Goal: Task Accomplishment & Management: Manage account settings

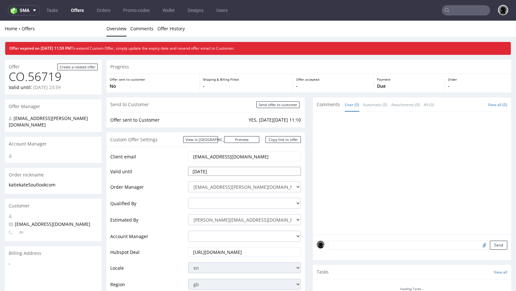
click at [226, 172] on input "[DATE]" at bounding box center [244, 171] width 113 height 9
click at [226, 172] on input "2025-09-24" at bounding box center [244, 171] width 113 height 9
click at [157, 170] on td "Valid until" at bounding box center [148, 173] width 76 height 15
click at [210, 170] on input "2025-09-24" at bounding box center [244, 171] width 113 height 9
click at [176, 166] on td "Valid until" at bounding box center [148, 173] width 76 height 15
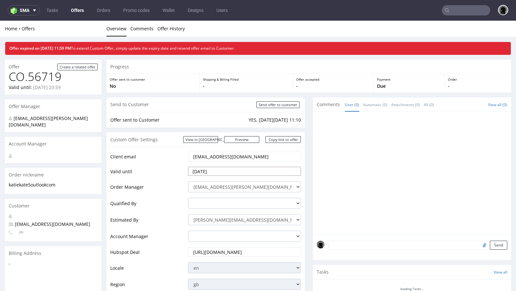
click at [229, 172] on input "2025-09-24" at bounding box center [244, 171] width 113 height 9
click at [225, 169] on input "2025-09-24" at bounding box center [244, 171] width 113 height 9
click at [158, 162] on td "Client email" at bounding box center [148, 158] width 76 height 15
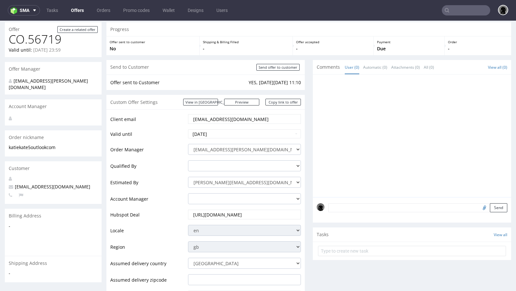
scroll to position [39, 0]
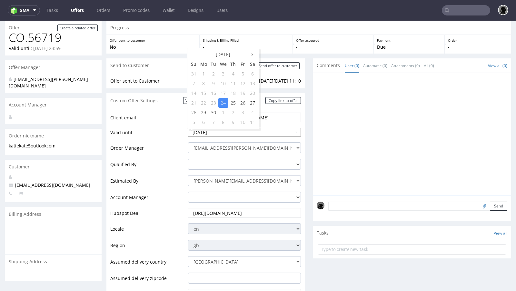
click at [213, 112] on td "30" at bounding box center [214, 113] width 10 height 10
type input "2025-09-30"
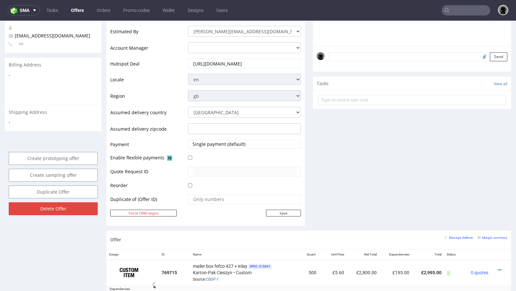
scroll to position [214, 0]
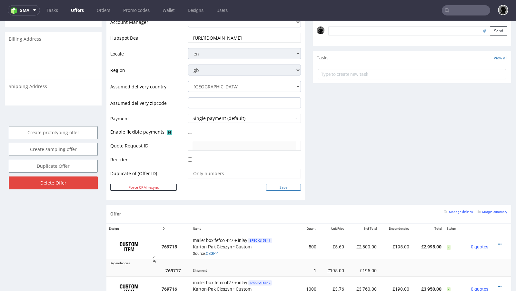
click at [271, 184] on input "Save" at bounding box center [283, 187] width 35 height 7
type input "In progress..."
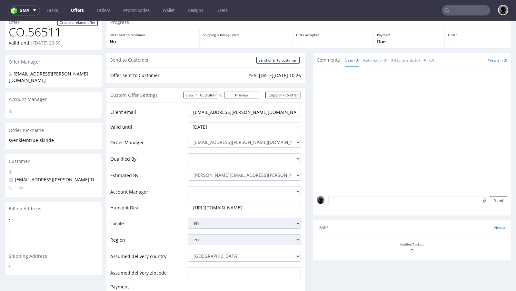
scroll to position [47, 0]
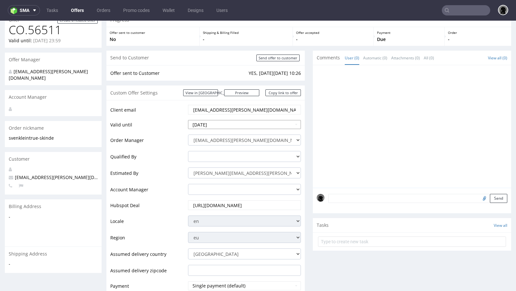
click at [214, 105] on td "30" at bounding box center [214, 105] width 10 height 10
type input "2025-09-30"
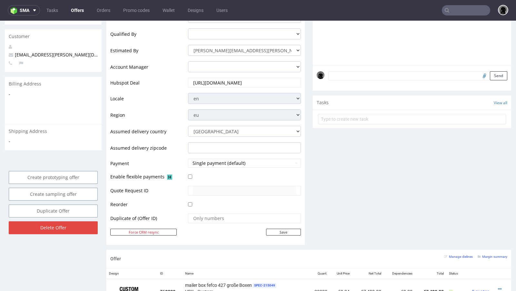
scroll to position [178, 0]
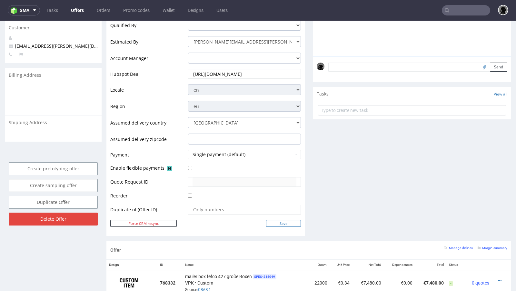
click at [278, 224] on input "Save" at bounding box center [283, 223] width 35 height 7
type input "In progress..."
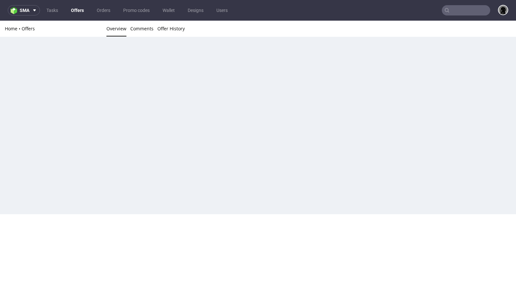
scroll to position [0, 0]
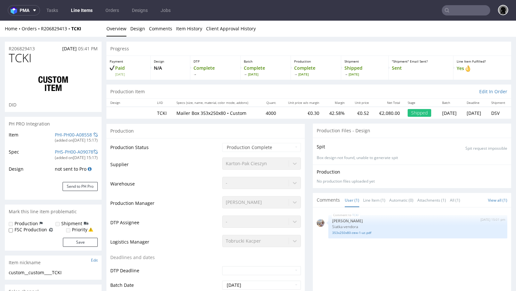
select select "in_progress"
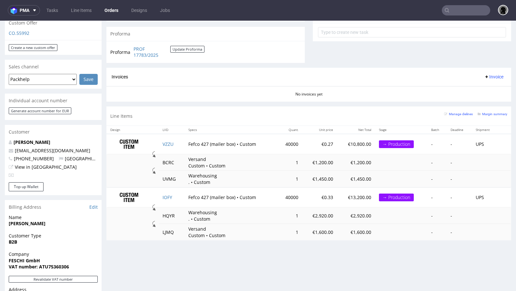
scroll to position [239, 0]
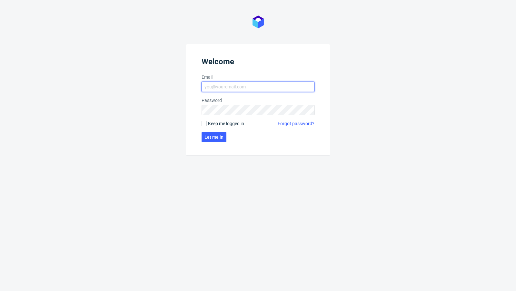
click at [220, 83] on input "Email" at bounding box center [258, 87] width 113 height 10
type input "[PERSON_NAME][EMAIL_ADDRESS][PERSON_NAME][DOMAIN_NAME]"
click at [214, 138] on span "Let me in" at bounding box center [214, 137] width 19 height 5
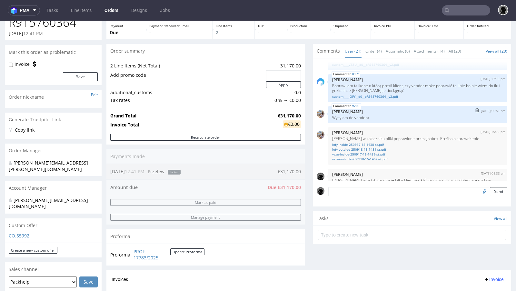
scroll to position [545, 0]
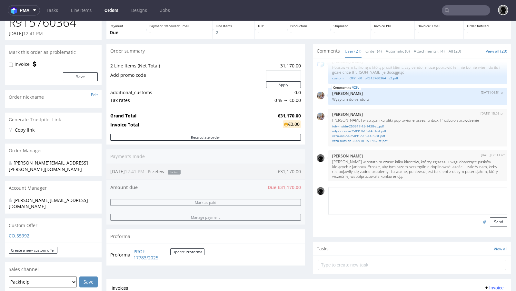
click at [378, 191] on textarea at bounding box center [418, 201] width 179 height 28
paste textarea "7 dni po wywolaniu"
click at [329, 191] on textarea "7 dni po wywolaniu" at bounding box center [418, 201] width 179 height 28
click at [401, 190] on textarea "Platnosc 7 dni po wywolaniu" at bounding box center [418, 201] width 179 height 28
type textarea "Platnosc 7 dni po wywolaniu z magazynu."
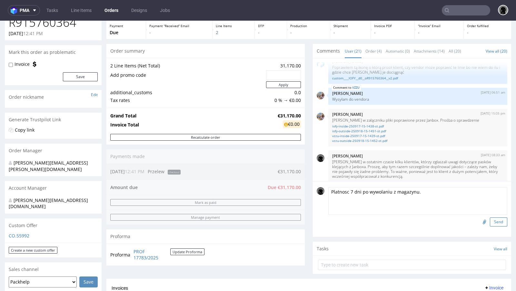
click at [493, 222] on button "Send" at bounding box center [498, 222] width 17 height 9
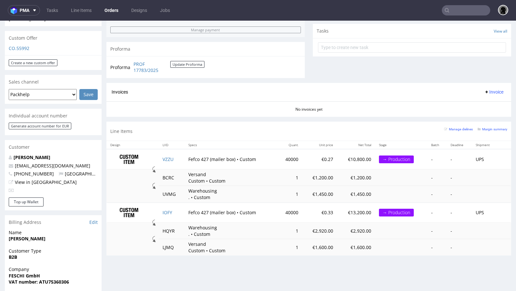
scroll to position [224, 0]
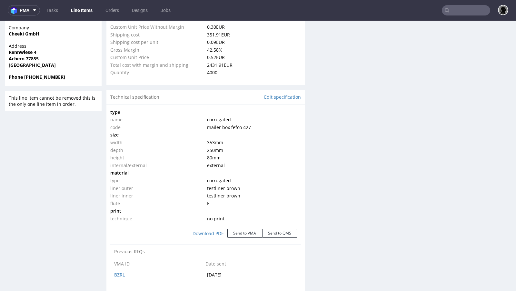
select select "in_progress"
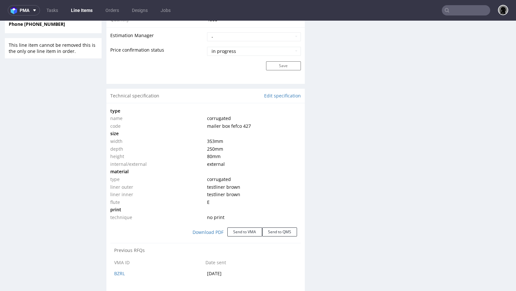
scroll to position [534, 0]
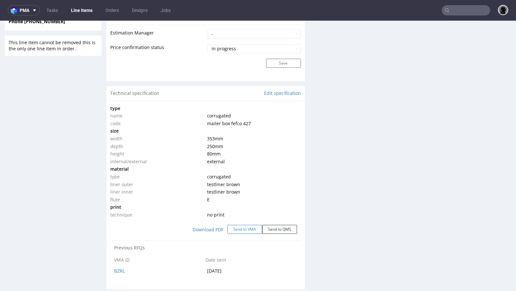
click at [239, 229] on button "Send to VMA" at bounding box center [245, 229] width 35 height 9
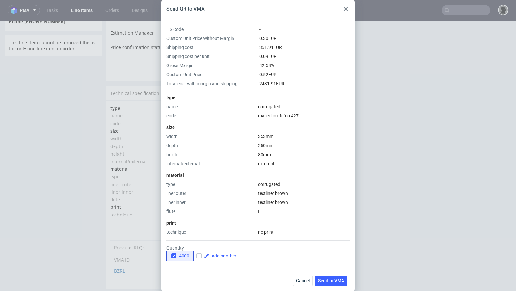
scroll to position [76, 0]
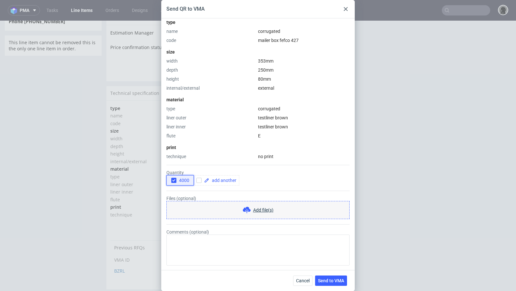
click at [173, 180] on use "button" at bounding box center [173, 180] width 3 height 2
click at [199, 180] on input "checkbox" at bounding box center [199, 180] width 5 height 5
checkbox input "true"
click at [221, 179] on span at bounding box center [222, 180] width 27 height 5
checkbox input "true"
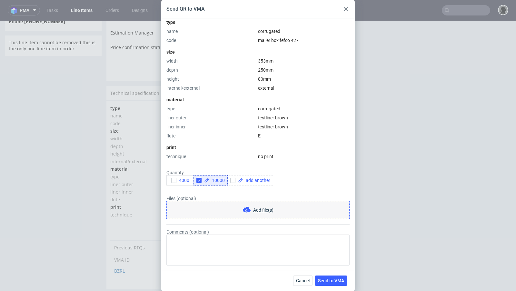
click at [223, 143] on div "type name corrugated code mailer box fefco 427 size width 353 mm depth 250 mm h…" at bounding box center [258, 87] width 183 height 143
click at [330, 281] on span "Send to VMA" at bounding box center [331, 281] width 26 height 5
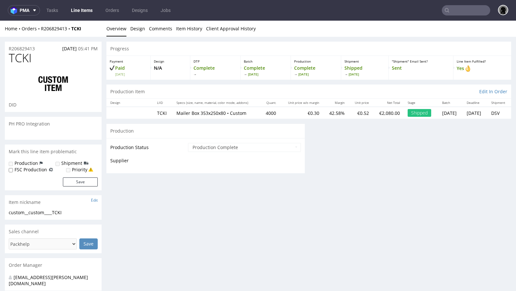
scroll to position [0, 0]
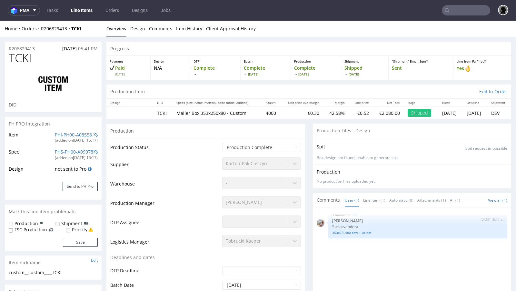
select select "in_progress"
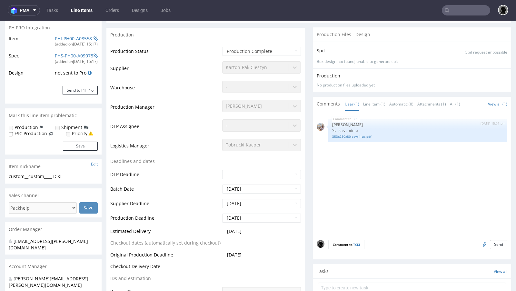
scroll to position [161, 0]
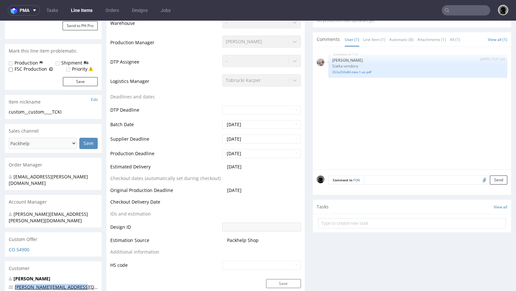
drag, startPoint x: 82, startPoint y: 274, endPoint x: 15, endPoint y: 275, distance: 67.1
click at [15, 284] on p "[PERSON_NAME][EMAIL_ADDRESS][DOMAIN_NAME]" at bounding box center [53, 287] width 89 height 6
copy link "[PERSON_NAME][EMAIL_ADDRESS][DOMAIN_NAME]"
click at [453, 16] on nav "pma Tasks Line Items Orders Designs Jobs" at bounding box center [258, 10] width 516 height 21
click at [452, 12] on input "text" at bounding box center [466, 10] width 48 height 10
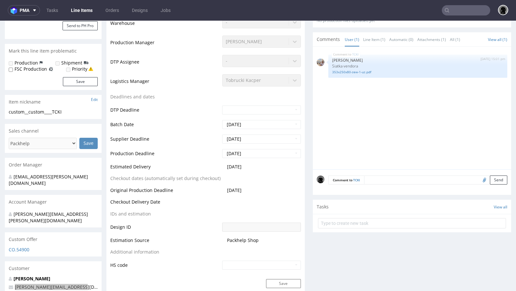
paste input "[PERSON_NAME][EMAIL_ADDRESS][DOMAIN_NAME]"
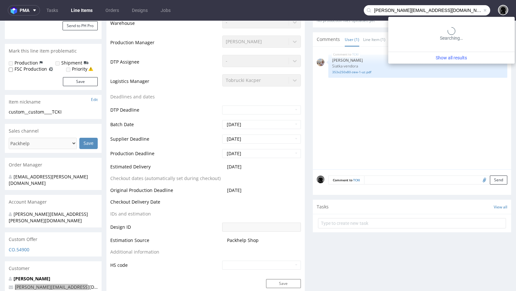
scroll to position [0, 0]
type input "[PERSON_NAME][EMAIL_ADDRESS][DOMAIN_NAME]"
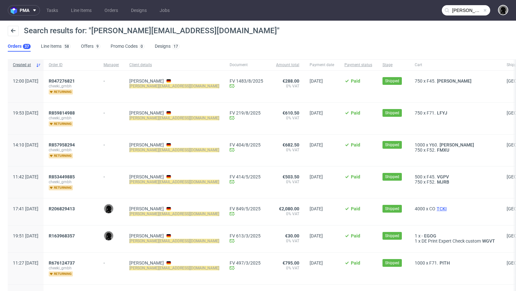
click at [436, 209] on span "TCKI" at bounding box center [442, 208] width 13 height 5
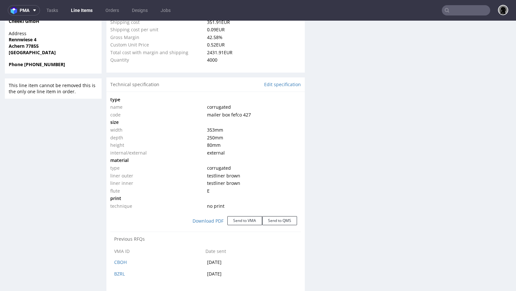
select select "in_progress"
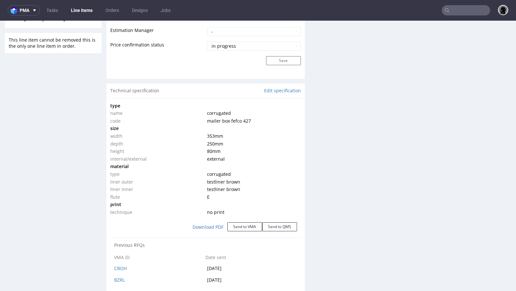
scroll to position [531, 0]
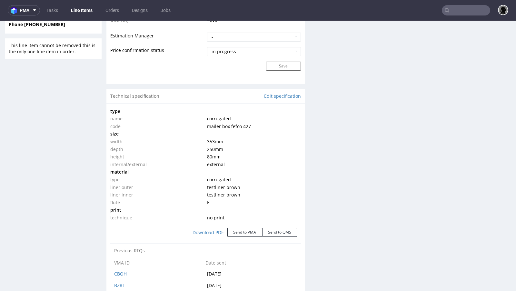
type input "[PERSON_NAME][EMAIL_ADDRESS][DOMAIN_NAME]"
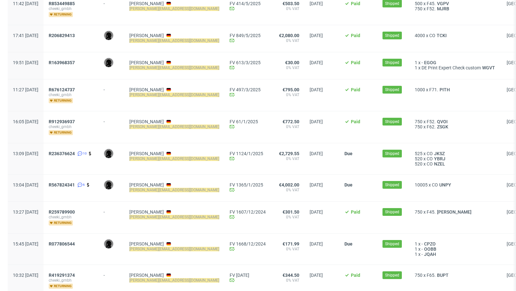
scroll to position [173, 0]
click at [420, 179] on div "10005 x CO UNPY" at bounding box center [456, 188] width 92 height 27
click at [438, 183] on span "UNPY" at bounding box center [445, 185] width 15 height 5
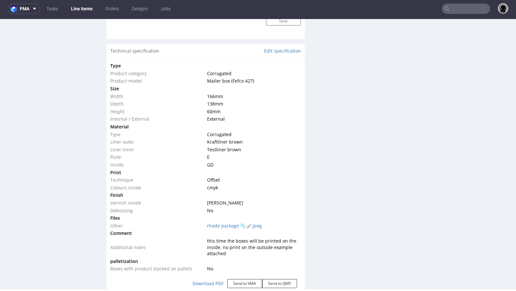
scroll to position [584, 0]
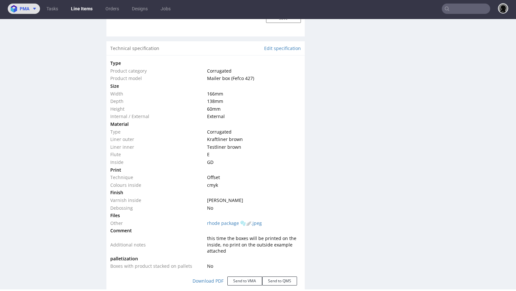
click at [28, 8] on span "pma" at bounding box center [25, 8] width 10 height 5
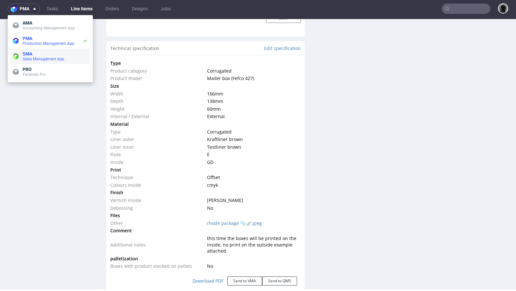
click at [35, 56] on span "SMA" at bounding box center [55, 53] width 65 height 5
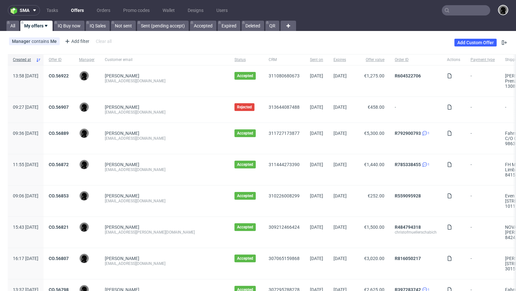
click at [77, 10] on link "Offers" at bounding box center [77, 10] width 21 height 10
click at [176, 90] on div "Johannes Voß-Grassi jo@veyia.com" at bounding box center [165, 81] width 130 height 31
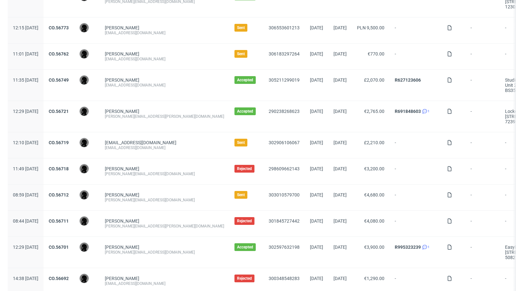
scroll to position [363, 0]
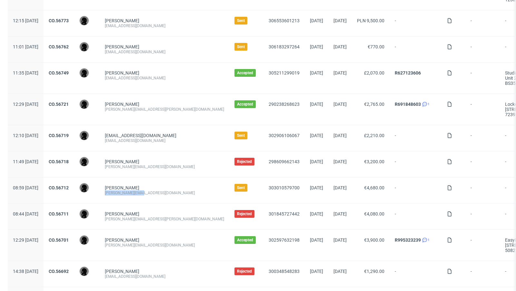
drag, startPoint x: 159, startPoint y: 190, endPoint x: 122, endPoint y: 190, distance: 37.4
click at [122, 190] on div "Alexandru Suba alexandru@ototo.ro" at bounding box center [165, 191] width 130 height 26
copy div "alexandru@ototo.ro"
click at [181, 170] on div "Markic Boris boris@quarantini.de" at bounding box center [165, 164] width 130 height 26
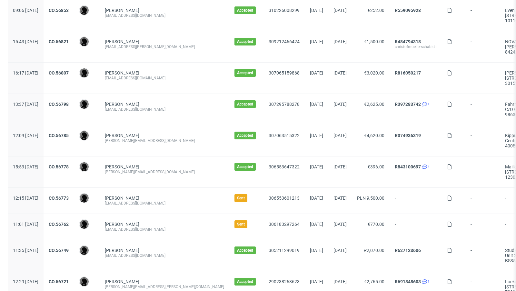
scroll to position [0, 0]
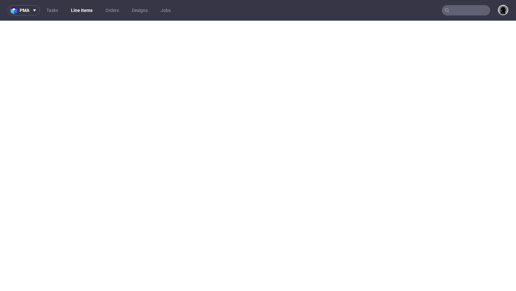
select select "in_progress"
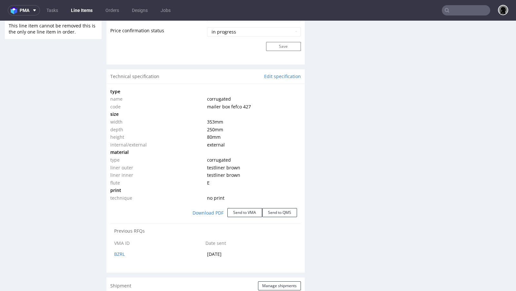
scroll to position [553, 0]
